Goal: Complete application form

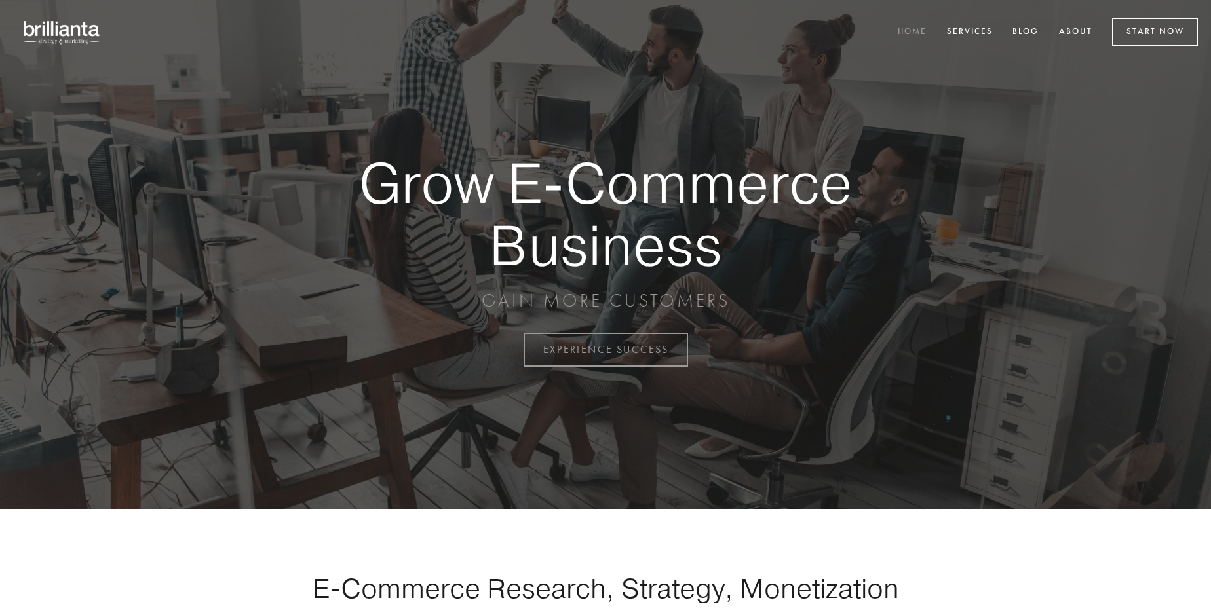
scroll to position [3435, 0]
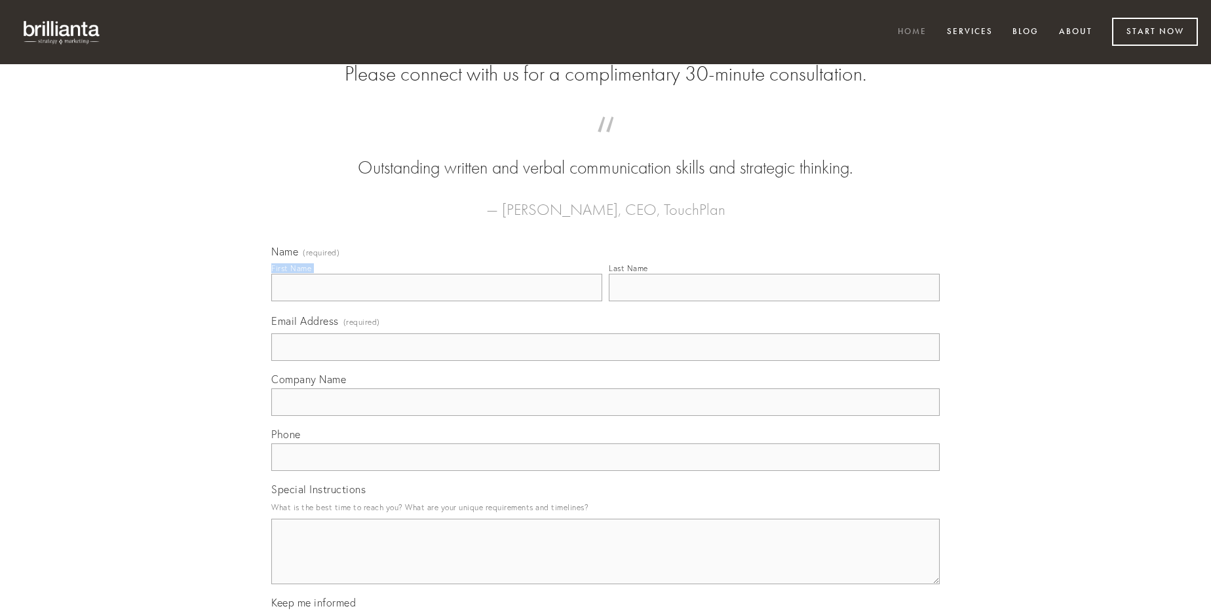
type input "[PERSON_NAME]"
click at [774, 301] on input "Last Name" at bounding box center [774, 288] width 331 height 28
type input "[PERSON_NAME]"
click at [606, 361] on input "Email Address (required)" at bounding box center [605, 348] width 668 height 28
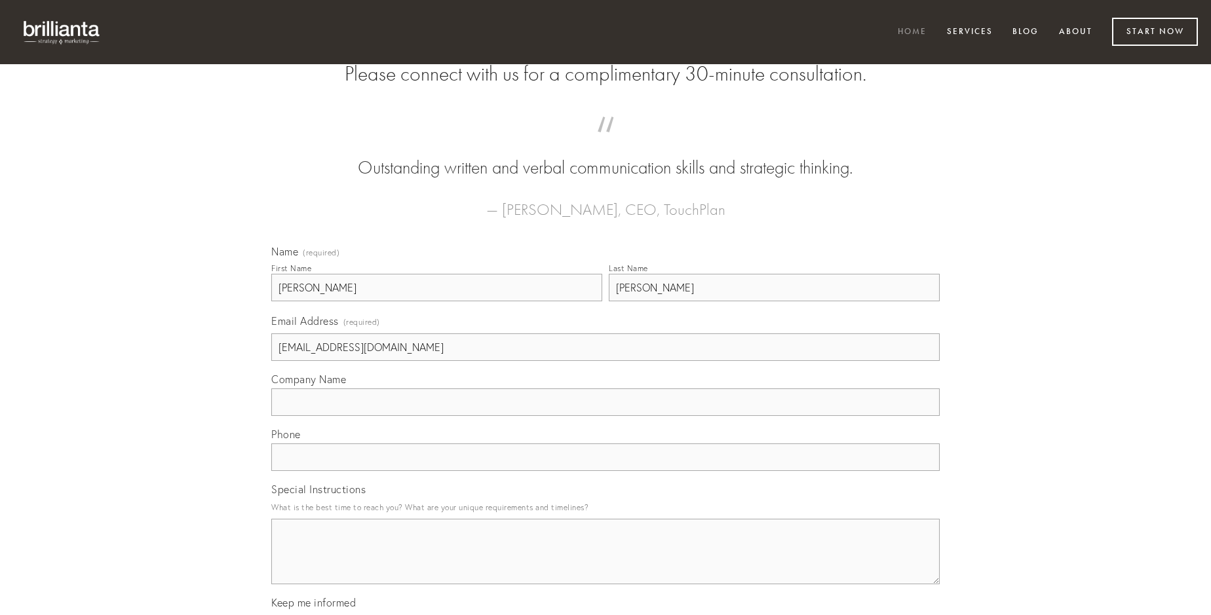
type input "[EMAIL_ADDRESS][DOMAIN_NAME]"
click at [606, 416] on input "Company Name" at bounding box center [605, 403] width 668 height 28
type input "alo"
click at [606, 471] on input "text" at bounding box center [605, 458] width 668 height 28
click at [606, 564] on textarea "Special Instructions" at bounding box center [605, 552] width 668 height 66
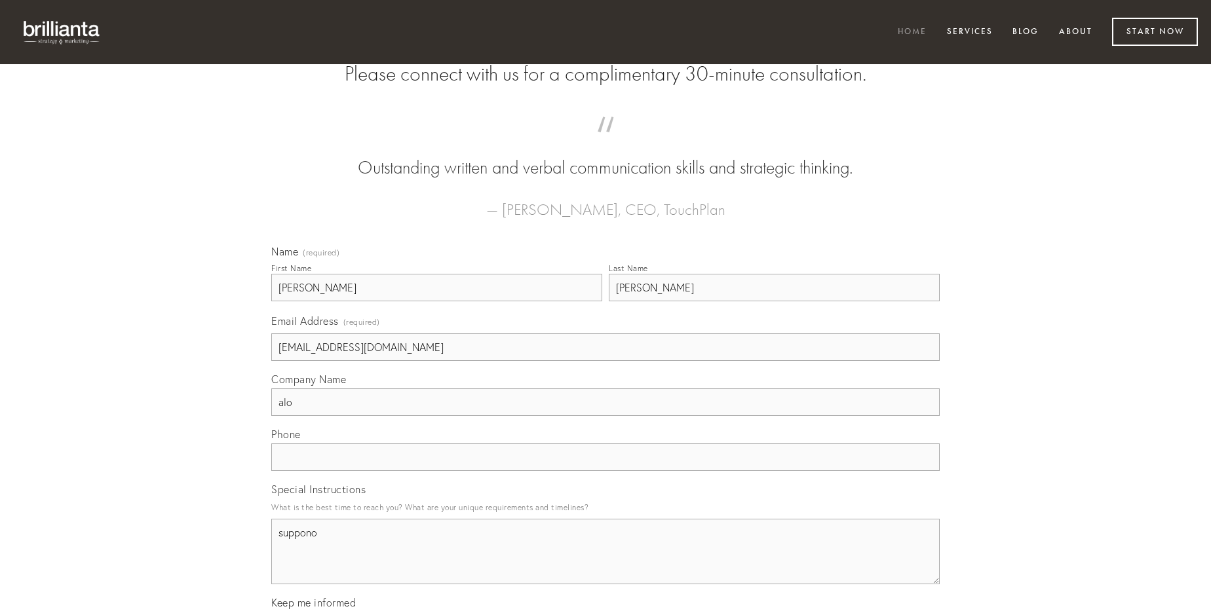
type textarea "suppono"
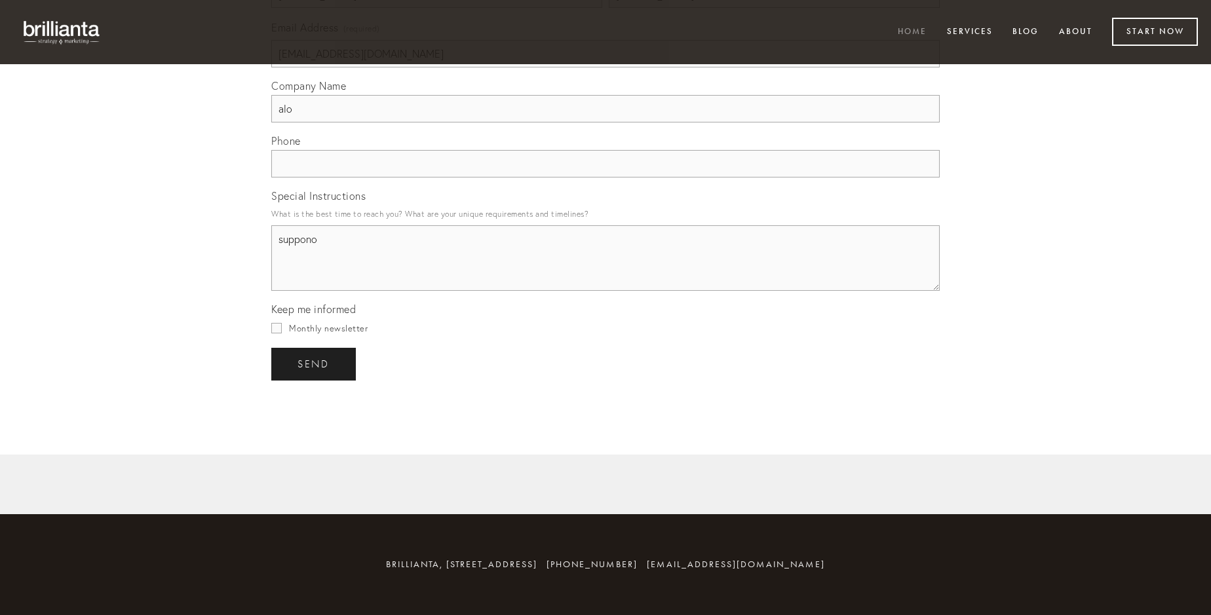
click at [315, 364] on span "send" at bounding box center [314, 364] width 32 height 12
